Goal: Information Seeking & Learning: Learn about a topic

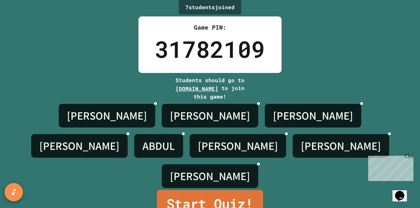
click at [209, 190] on link "Start Quiz!" at bounding box center [210, 204] width 106 height 29
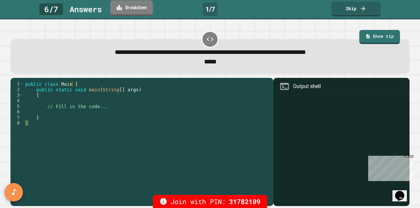
click at [126, 6] on link "Breakdown" at bounding box center [131, 7] width 43 height 15
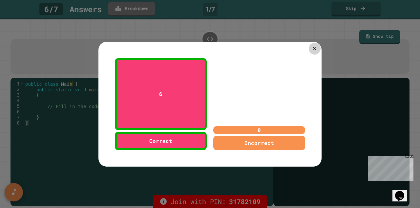
click at [209, 48] on icon at bounding box center [315, 48] width 6 height 6
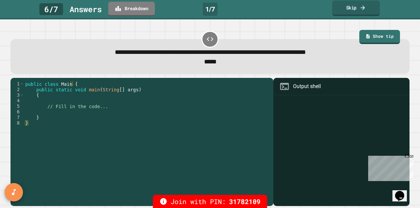
click at [209, 2] on link "Skip" at bounding box center [356, 8] width 48 height 15
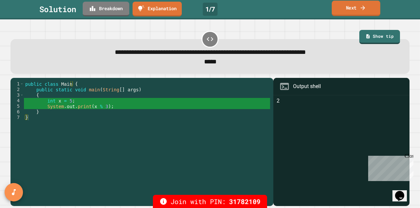
click at [209, 4] on icon at bounding box center [363, 7] width 7 height 7
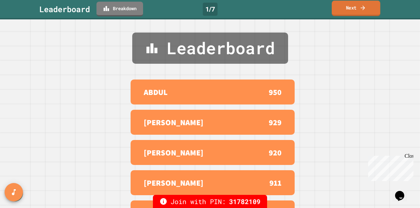
click at [209, 6] on icon at bounding box center [363, 7] width 7 height 7
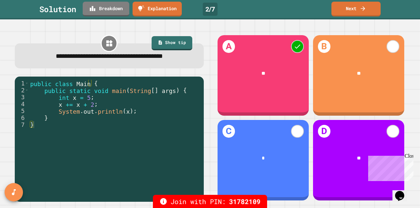
click at [209, 160] on div "*" at bounding box center [263, 159] width 91 height 26
click at [125, 10] on link "Breakdown" at bounding box center [106, 7] width 44 height 15
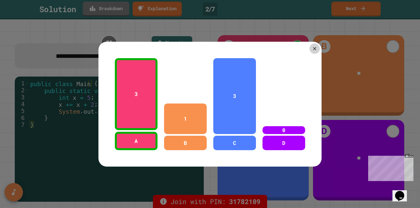
click at [209, 43] on div "3 A 1 B 3 C 0 D" at bounding box center [210, 104] width 223 height 125
click at [209, 46] on icon at bounding box center [315, 48] width 6 height 6
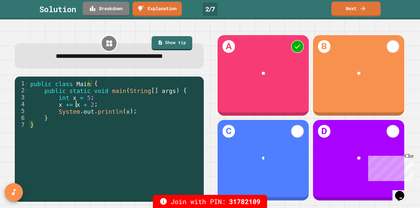
drag, startPoint x: 75, startPoint y: 104, endPoint x: 102, endPoint y: 109, distance: 27.9
click at [102, 109] on div "public class Main { public static void main ( String [ ] args ) { int x = 5 ; x…" at bounding box center [115, 138] width 172 height 117
type textarea "**********"
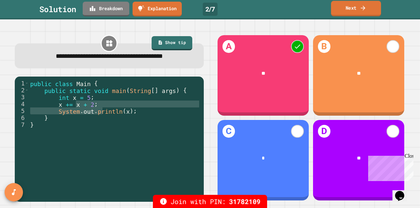
click at [209, 12] on link "Next" at bounding box center [356, 8] width 50 height 15
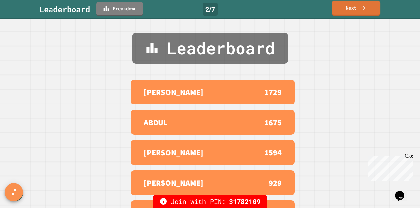
click at [209, 10] on link "Next" at bounding box center [356, 8] width 49 height 15
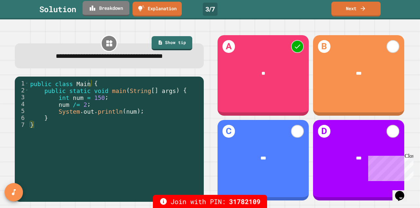
click at [114, 5] on link "Breakdown" at bounding box center [106, 8] width 47 height 15
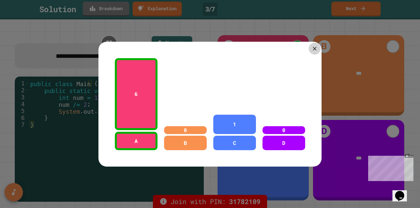
click at [209, 45] on icon at bounding box center [315, 48] width 6 height 6
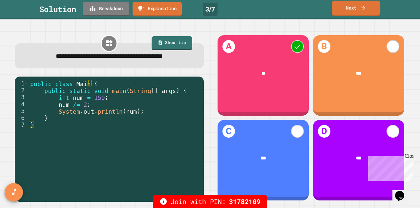
click at [209, 7] on link "Next" at bounding box center [356, 8] width 49 height 15
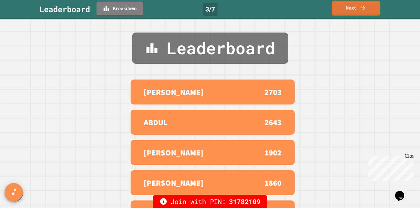
click at [209, 7] on icon at bounding box center [363, 7] width 7 height 7
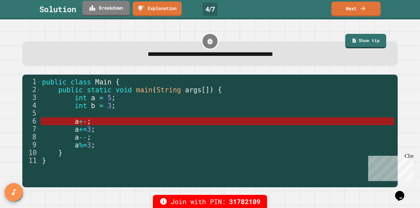
click at [112, 7] on link "Breakdown" at bounding box center [105, 8] width 47 height 15
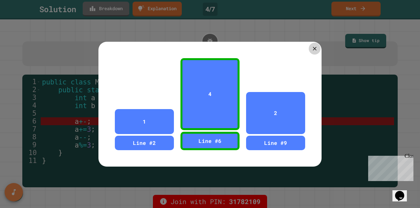
click at [209, 44] on div at bounding box center [315, 49] width 12 height 12
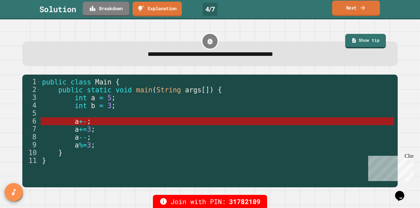
click at [209, 3] on link "Next" at bounding box center [356, 8] width 48 height 15
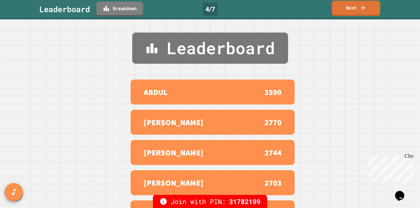
click at [209, 6] on link "Next" at bounding box center [356, 8] width 48 height 15
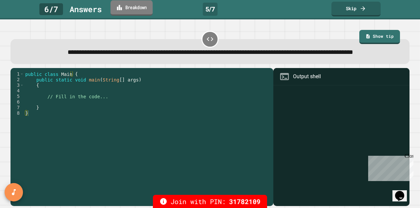
click at [138, 3] on link "Breakdown" at bounding box center [132, 7] width 42 height 15
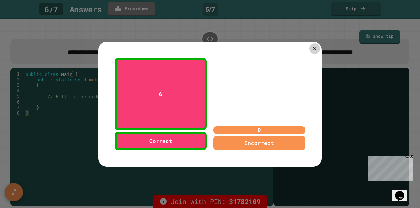
click at [209, 42] on div "6 Correct 0 Incorrect" at bounding box center [210, 104] width 223 height 125
click at [209, 45] on icon at bounding box center [315, 48] width 6 height 6
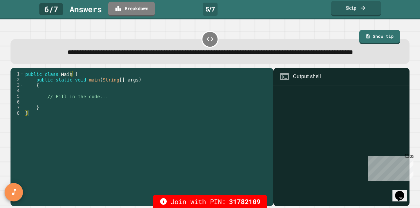
click at [209, 7] on link "Skip" at bounding box center [356, 8] width 50 height 15
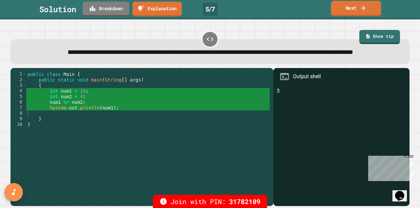
click at [209, 6] on link "Next" at bounding box center [356, 8] width 50 height 15
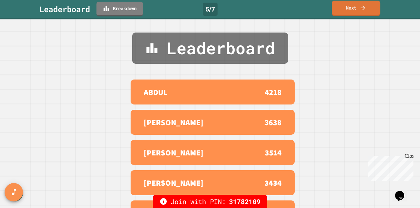
click at [209, 7] on link "Next" at bounding box center [356, 8] width 49 height 15
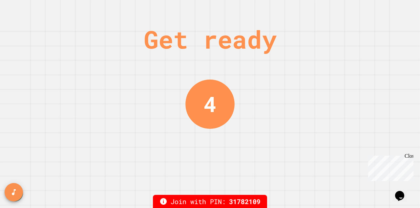
click at [209, 32] on div "Get ready 4" at bounding box center [210, 104] width 420 height 208
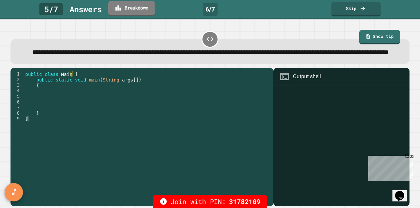
click at [127, 4] on link "Breakdown" at bounding box center [131, 8] width 47 height 15
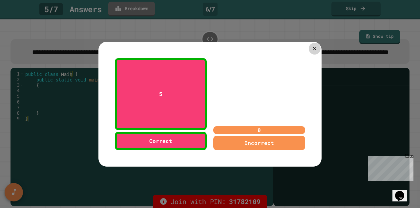
click at [209, 48] on icon at bounding box center [315, 48] width 6 height 6
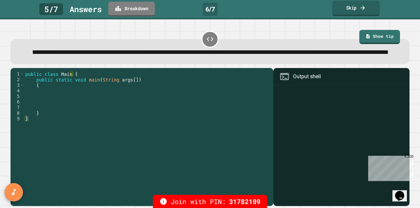
click at [209, 11] on link "Skip" at bounding box center [356, 8] width 48 height 15
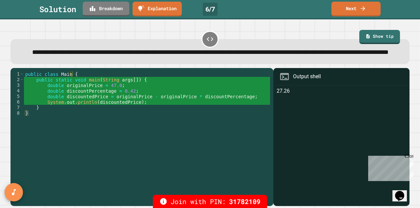
click at [87, 95] on div "public class Main { public static void main ( String args [ ]) { double origina…" at bounding box center [147, 129] width 246 height 117
click at [55, 96] on div "public class Main { public static void main ( String args [ ]) { double origina…" at bounding box center [147, 129] width 246 height 117
click at [135, 106] on div "public class Main { public static void main ( String args [ ]) { double origina…" at bounding box center [147, 129] width 246 height 117
type textarea "**********"
click at [135, 106] on div "public class Main { public static void main ( String args [ ]) { double origina…" at bounding box center [147, 129] width 246 height 117
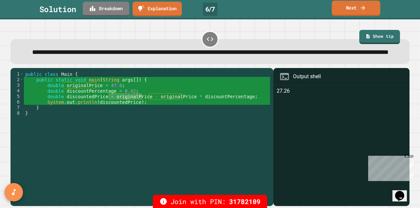
click at [209, 6] on icon at bounding box center [363, 7] width 4 height 5
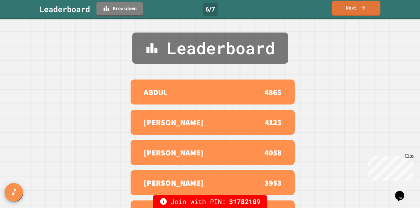
click at [209, 6] on icon at bounding box center [363, 7] width 4 height 5
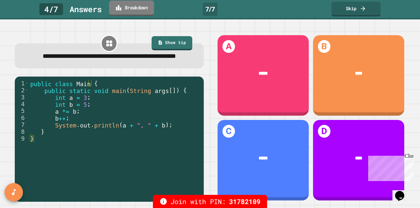
click at [119, 5] on icon at bounding box center [119, 7] width 6 height 7
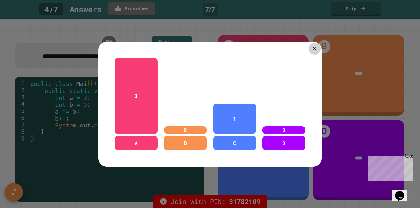
click at [209, 44] on div at bounding box center [315, 49] width 12 height 12
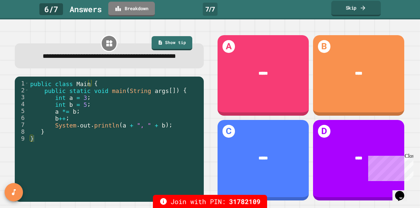
click at [209, 7] on icon at bounding box center [363, 8] width 4 height 5
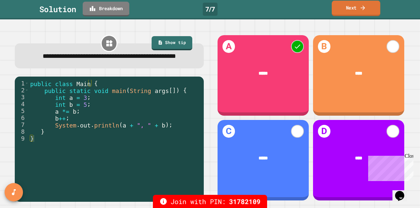
click at [209, 7] on icon at bounding box center [363, 7] width 7 height 7
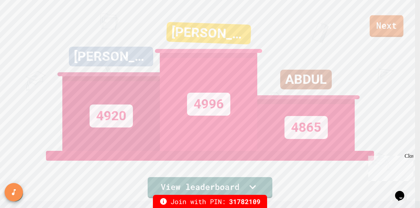
click at [209, 28] on link "Next" at bounding box center [387, 26] width 34 height 22
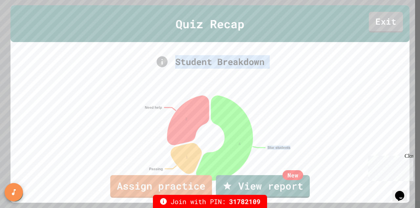
drag, startPoint x: 388, startPoint y: 28, endPoint x: 371, endPoint y: 78, distance: 53.5
click at [209, 78] on div "Quiz Recap Exit Student Breakdown Star students Passing Need help 4 1 2 Assign …" at bounding box center [210, 103] width 399 height 197
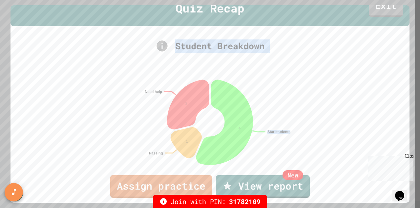
scroll to position [23, 0]
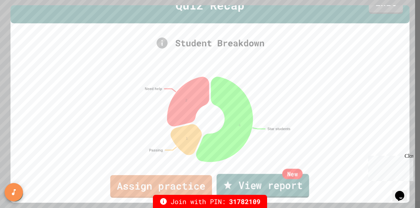
click at [209, 182] on link "New View report" at bounding box center [263, 186] width 93 height 24
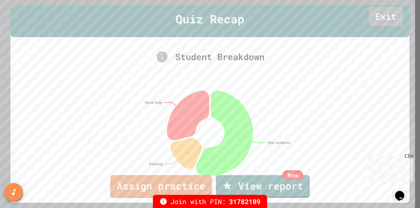
scroll to position [0, 0]
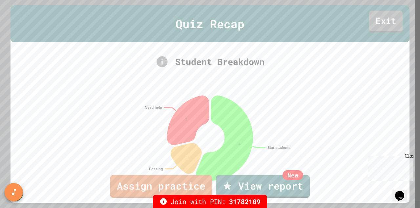
click at [209, 18] on link "Exit" at bounding box center [387, 22] width 34 height 22
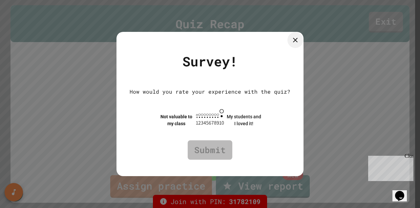
click at [209, 37] on icon at bounding box center [296, 40] width 8 height 8
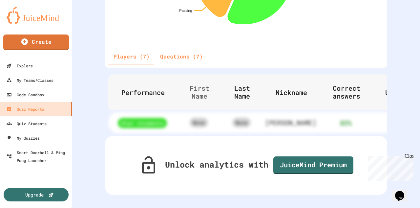
scroll to position [139, 0]
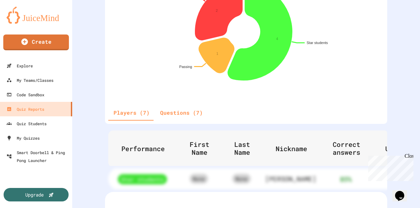
click at [175, 120] on button "Questions (7)" at bounding box center [181, 113] width 53 height 16
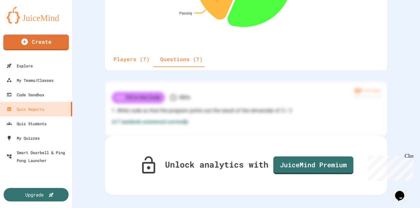
scroll to position [0, 0]
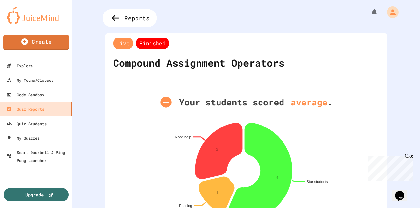
click at [146, 25] on div "Reports" at bounding box center [130, 18] width 54 height 18
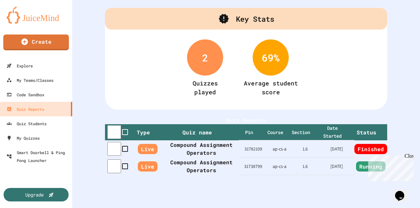
scroll to position [65, 0]
click at [215, 158] on th "Compound Assignment Operators" at bounding box center [201, 166] width 75 height 17
